Goal: Navigation & Orientation: Find specific page/section

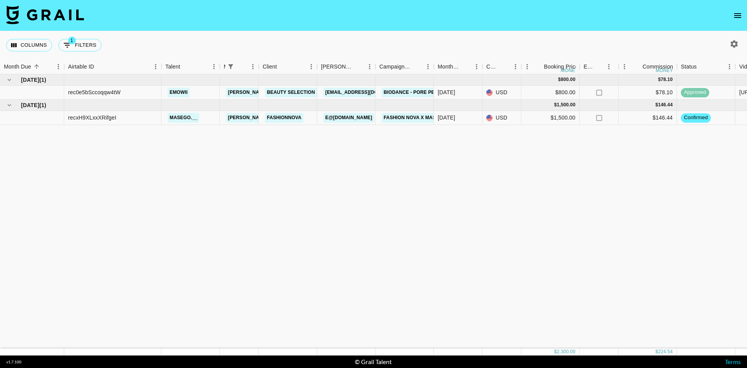
click at [740, 9] on button "open drawer" at bounding box center [738, 16] width 16 height 16
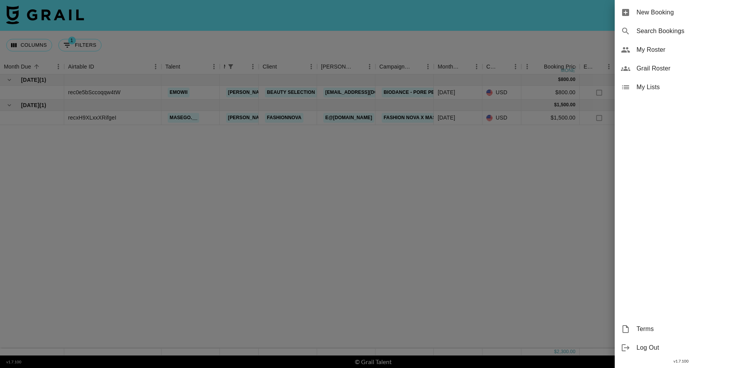
click at [668, 54] on div "My Roster" at bounding box center [681, 49] width 132 height 19
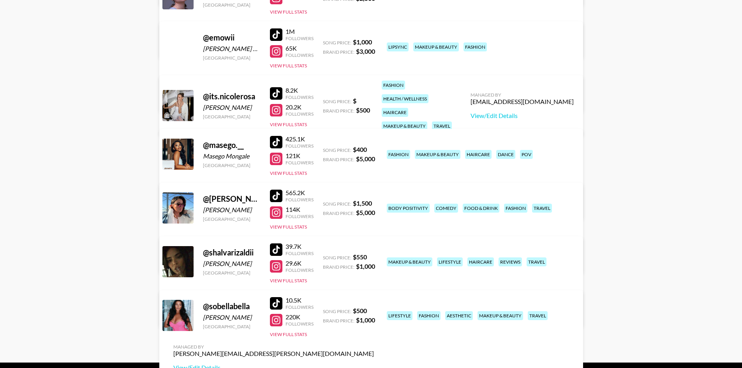
scroll to position [283, 0]
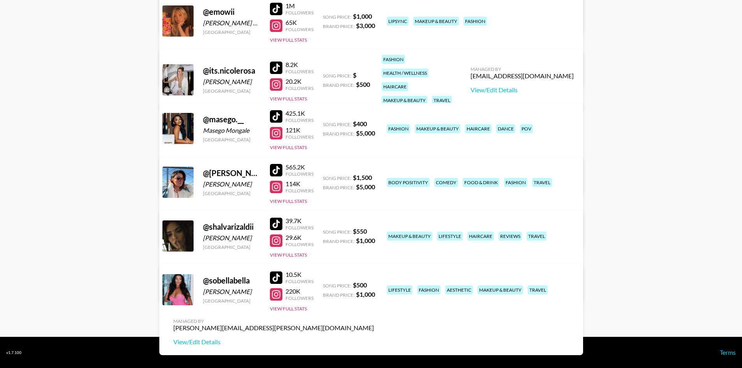
click at [280, 187] on div at bounding box center [276, 187] width 12 height 12
